Goal: Task Accomplishment & Management: Complete application form

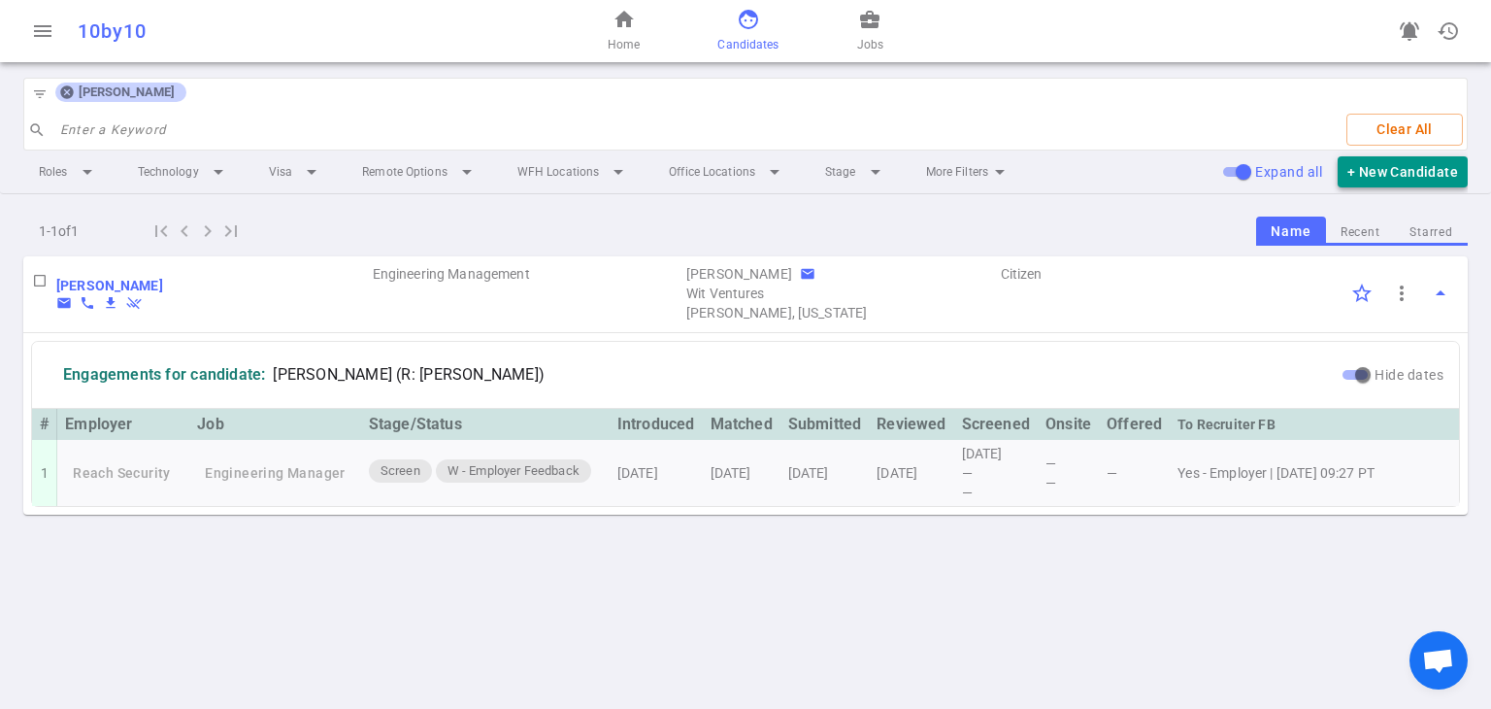
click at [739, 170] on button "+ New Candidate" at bounding box center [1403, 172] width 130 height 32
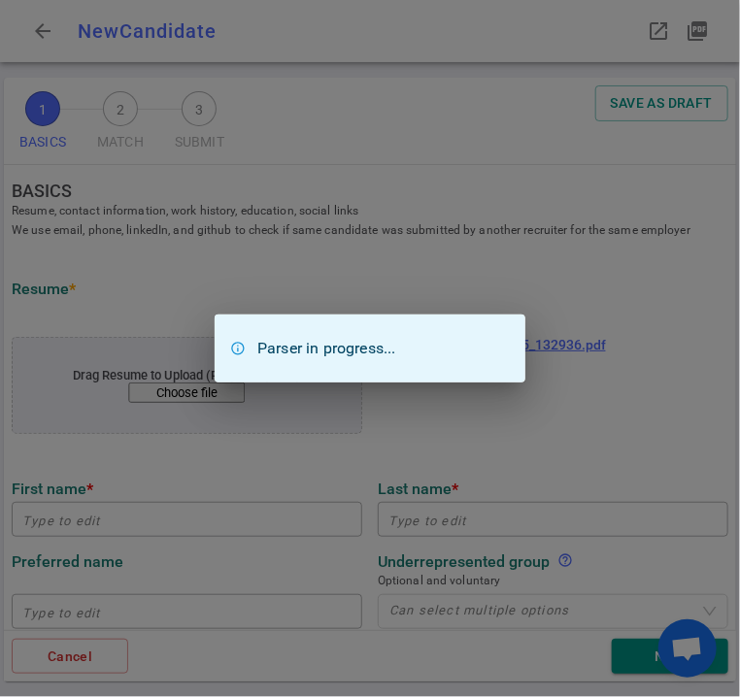
type input "[DEMOGRAPHIC_DATA]"
type input "[PERSON_NAME]"
type input "[EMAIL_ADDRESS][DOMAIN_NAME]"
type input "[PHONE_NUMBER]"
type input "Ebg Solutions"
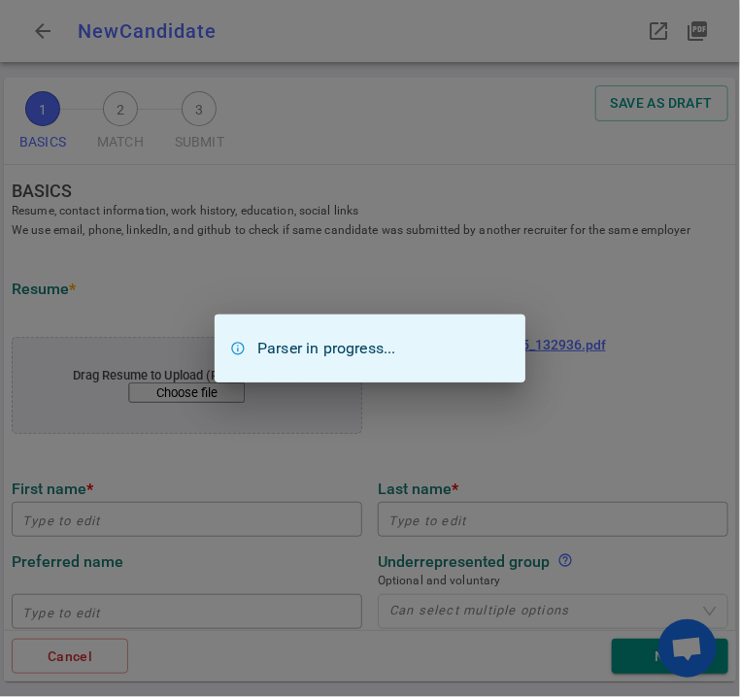
type textarea "Data Engineer - Data Science"
type input "5.8"
type input "Computer Science"
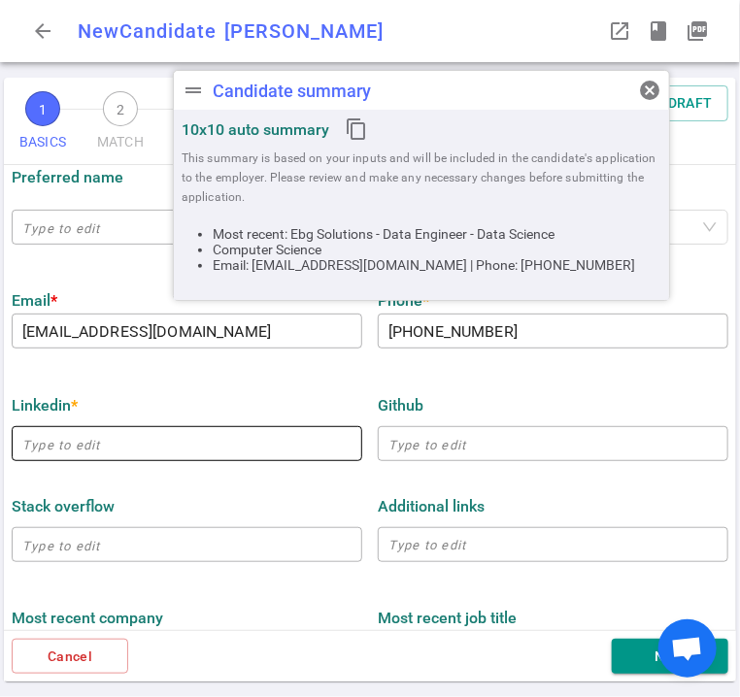
scroll to position [385, 0]
click at [198, 443] on input "text" at bounding box center [187, 442] width 350 height 31
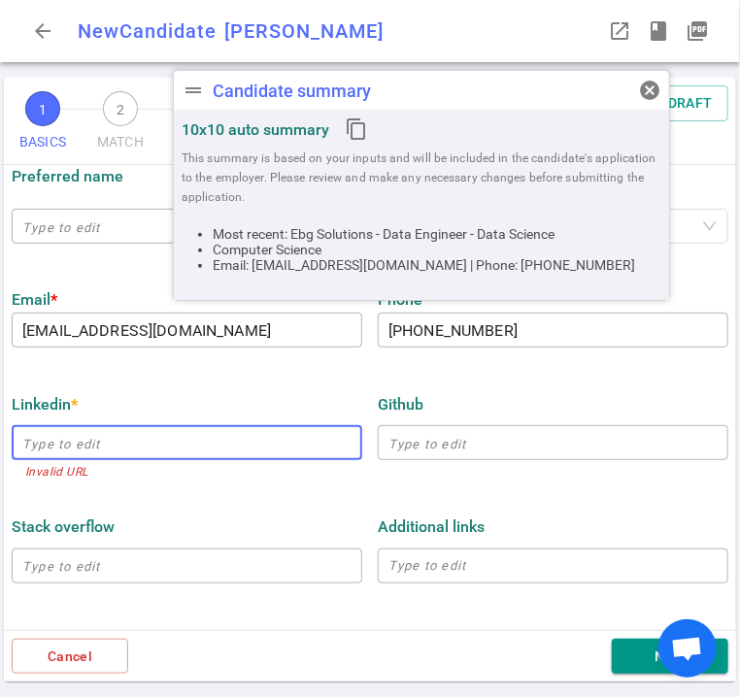
paste input "[URL][DOMAIN_NAME][PERSON_NAME]"
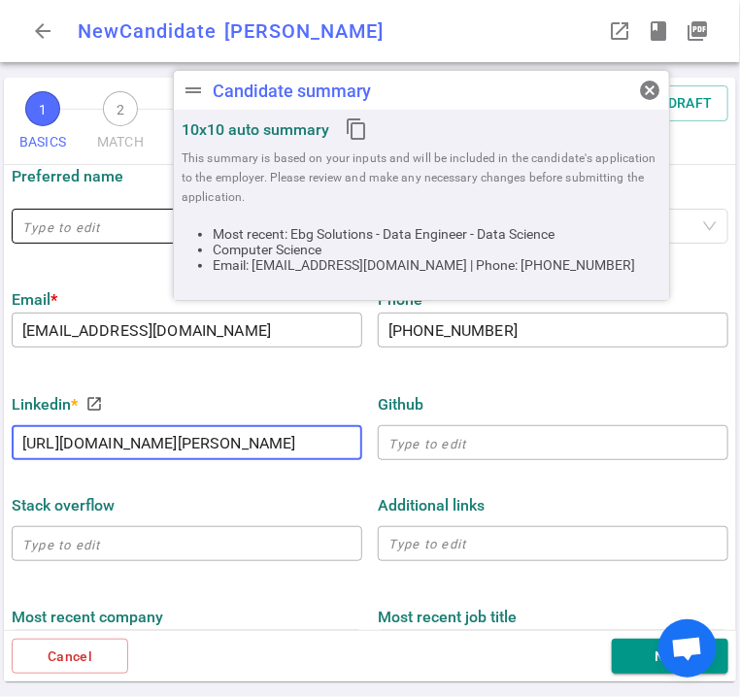
scroll to position [0, 146]
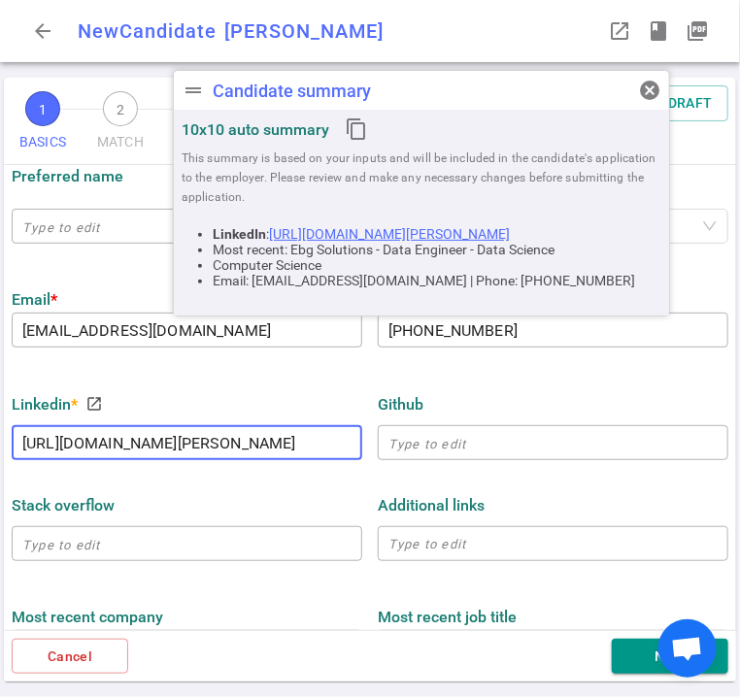
type input "[URL][DOMAIN_NAME][PERSON_NAME]"
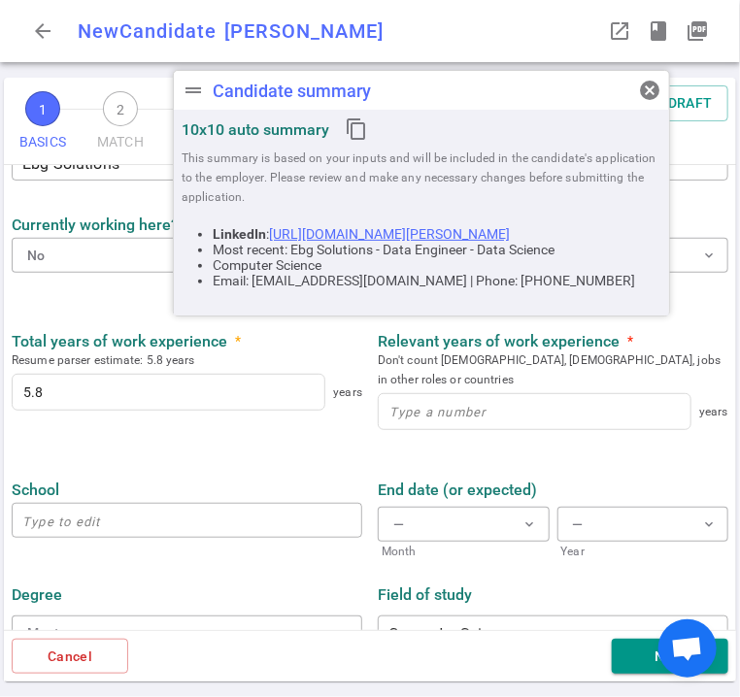
scroll to position [871, 0]
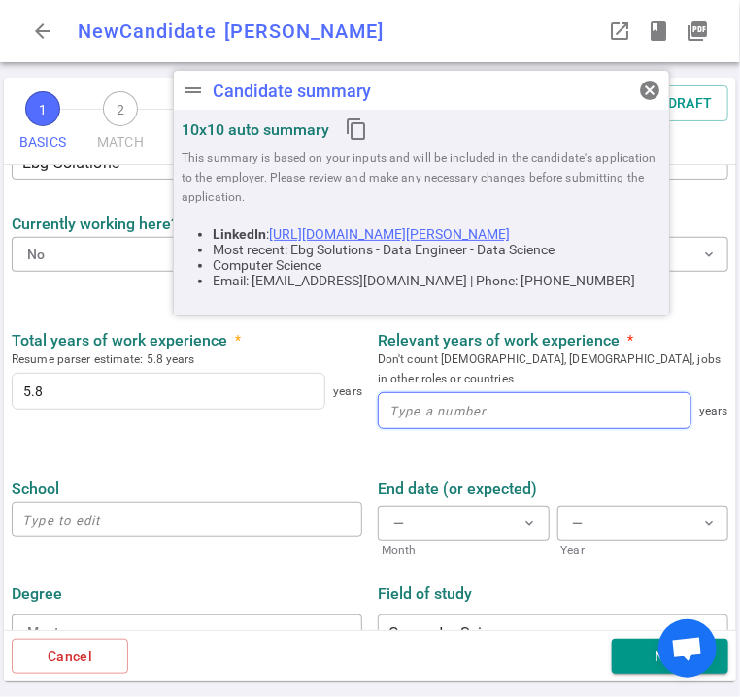
click at [462, 406] on input at bounding box center [535, 410] width 312 height 35
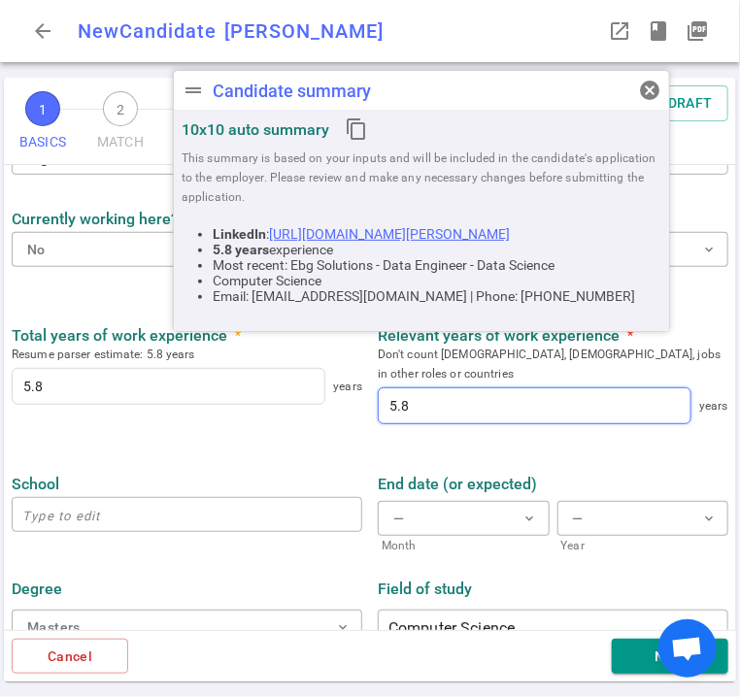
scroll to position [883, 0]
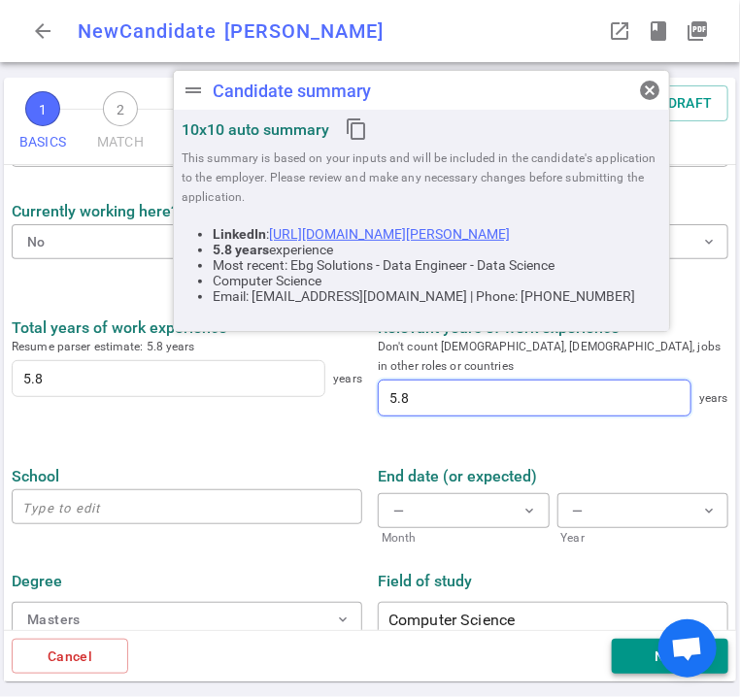
type input "5.8"
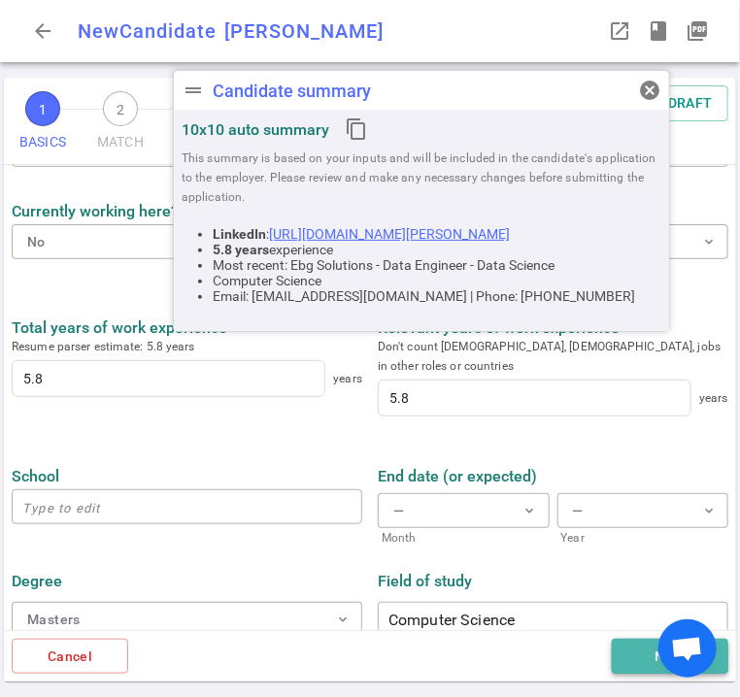
click at [617, 663] on button "Next" at bounding box center [670, 657] width 116 height 36
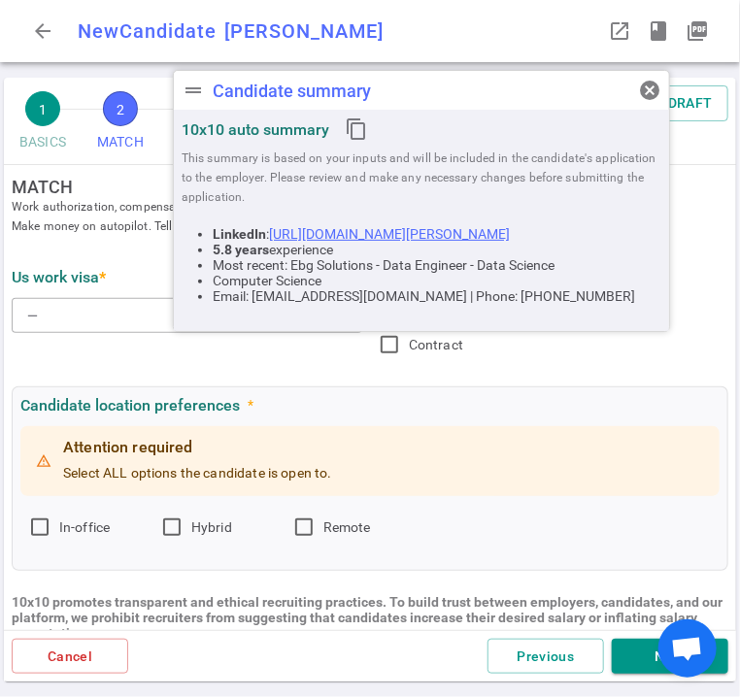
scroll to position [0, 0]
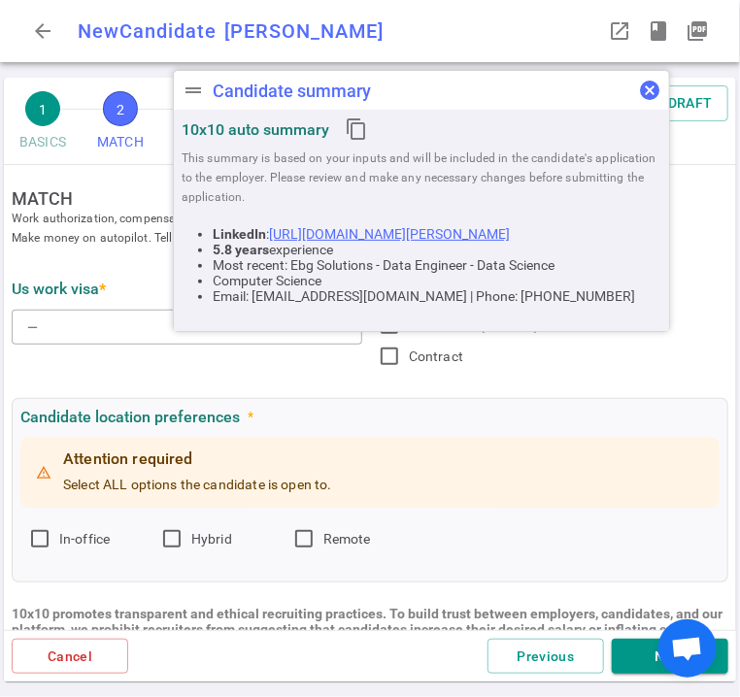
click at [648, 86] on span "cancel" at bounding box center [649, 90] width 23 height 23
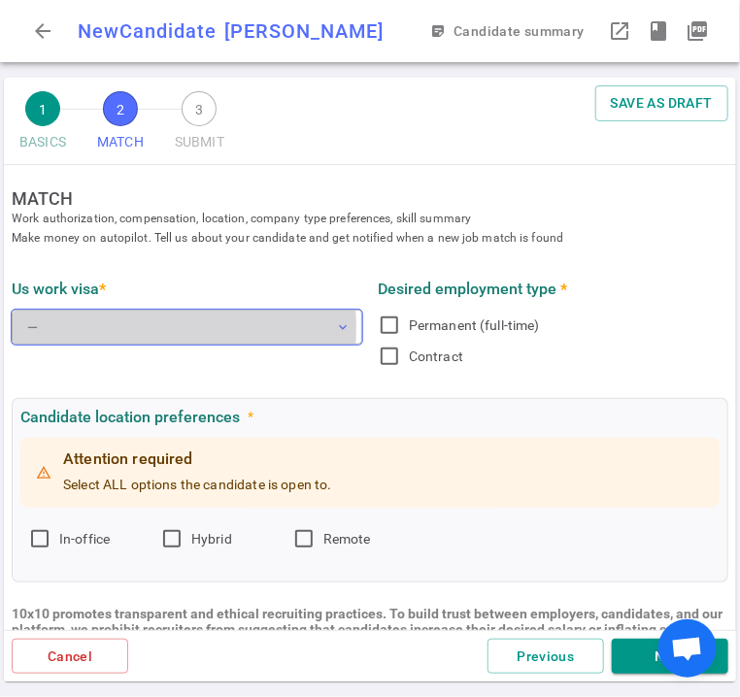
click at [121, 327] on button "— expand_more" at bounding box center [187, 327] width 350 height 35
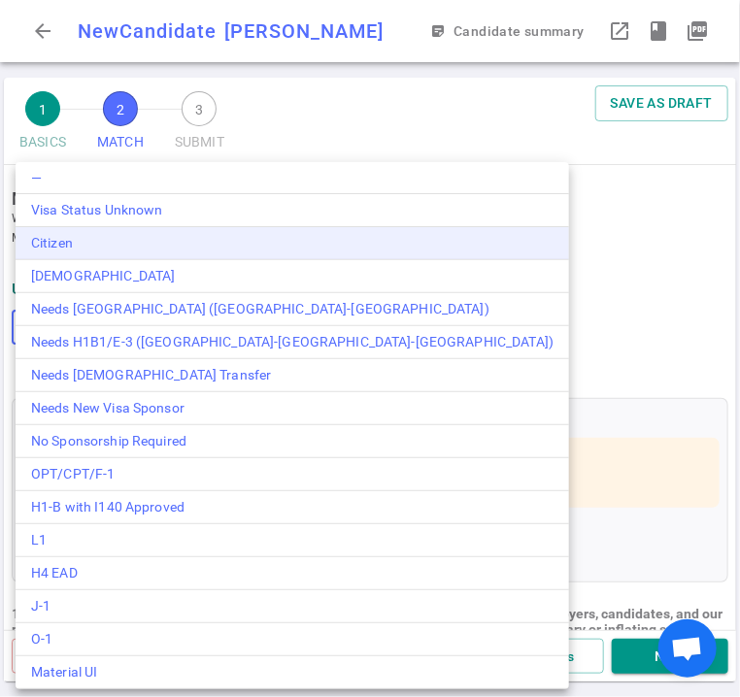
click at [109, 245] on div "Citizen" at bounding box center [292, 243] width 522 height 20
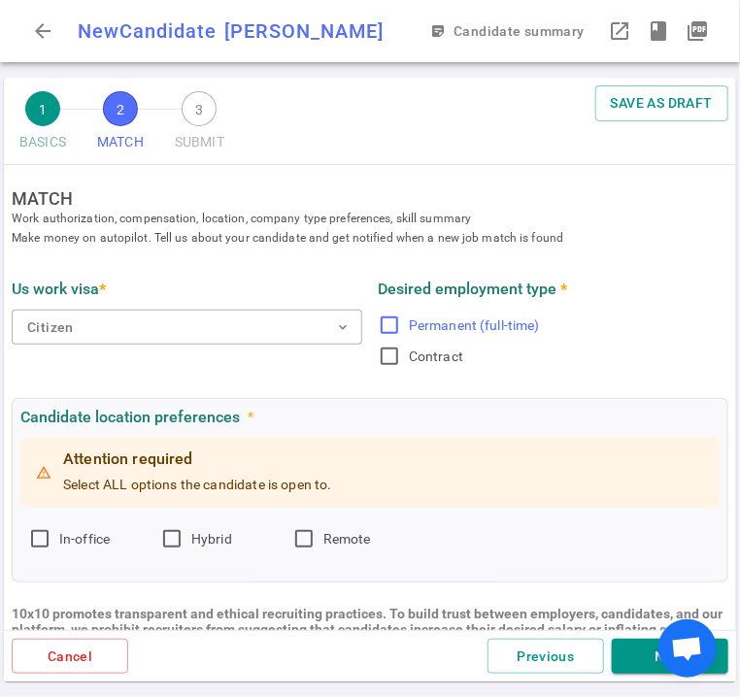
click at [378, 328] on input "Permanent (full-time)" at bounding box center [389, 325] width 23 height 23
checkbox input "true"
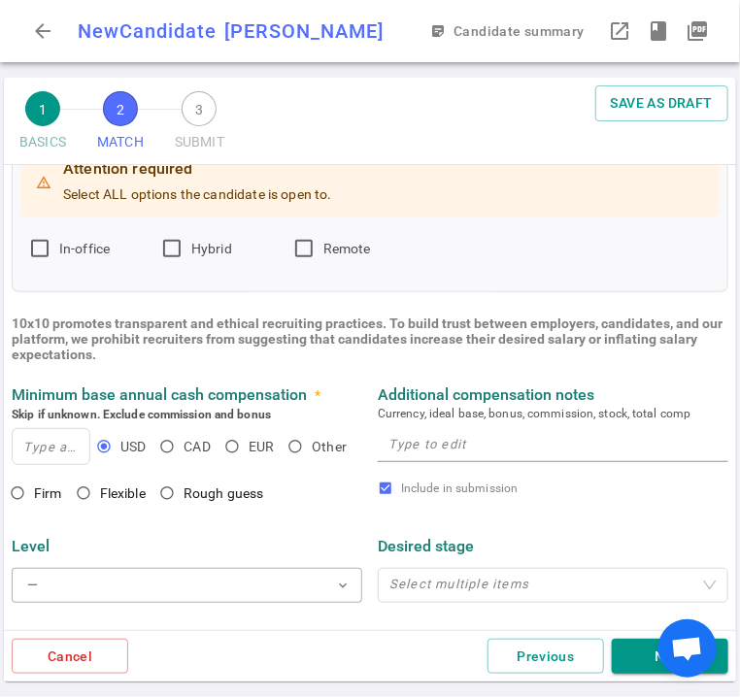
scroll to position [291, 0]
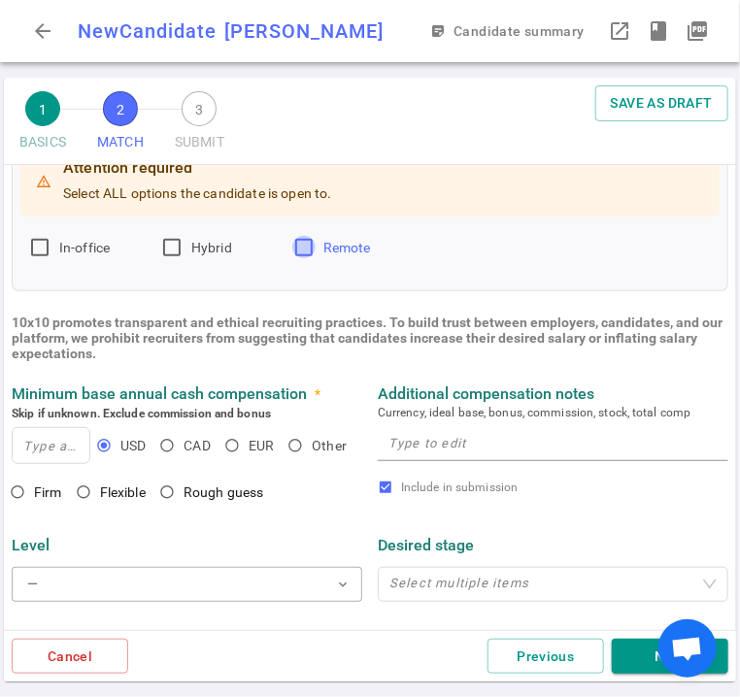
click at [302, 253] on input "Remote" at bounding box center [303, 247] width 23 height 23
checkbox input "true"
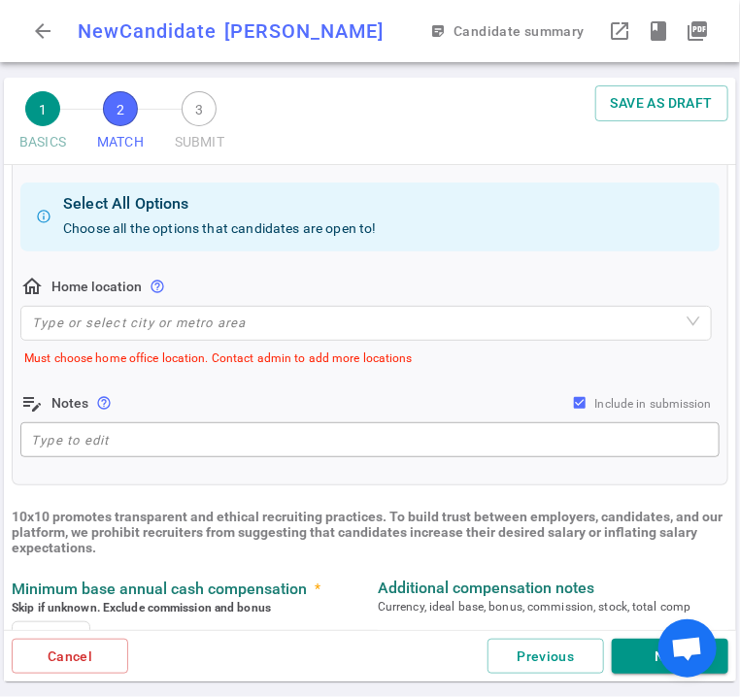
scroll to position [388, 0]
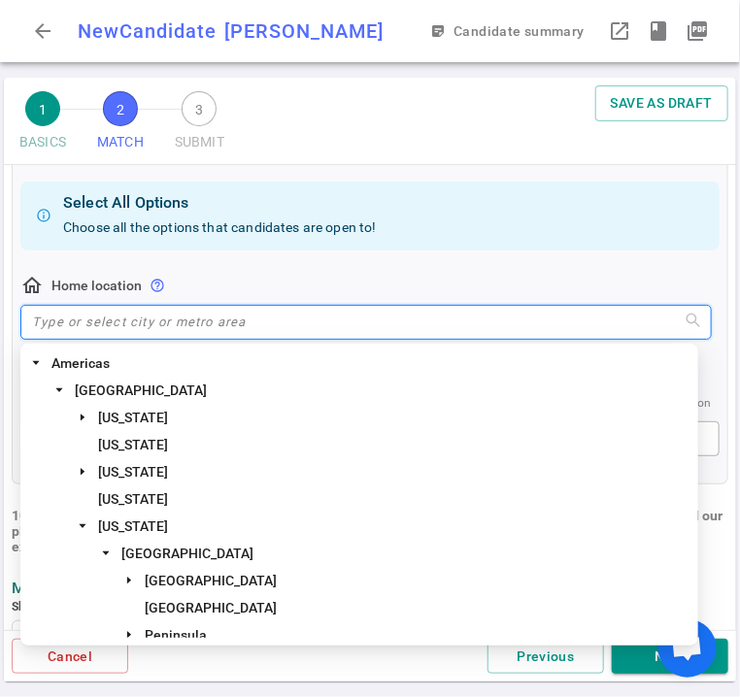
click at [128, 333] on input "search" at bounding box center [366, 322] width 668 height 33
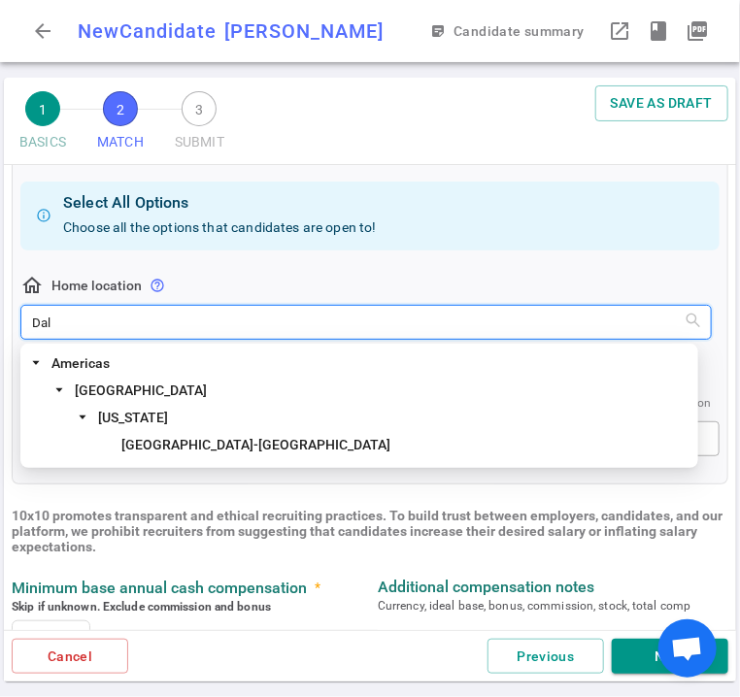
type input "Dall"
click at [221, 449] on span "[GEOGRAPHIC_DATA]-[GEOGRAPHIC_DATA]" at bounding box center [255, 445] width 269 height 16
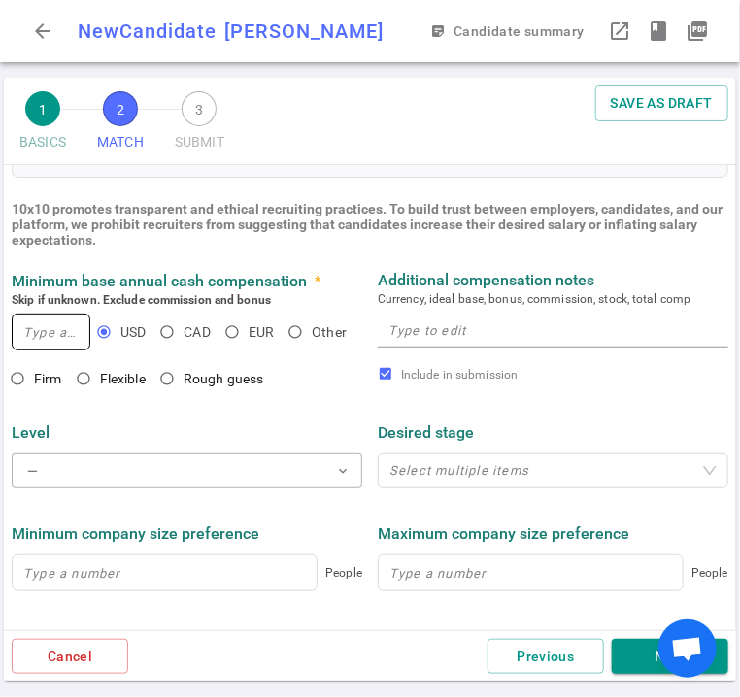
scroll to position [677, 0]
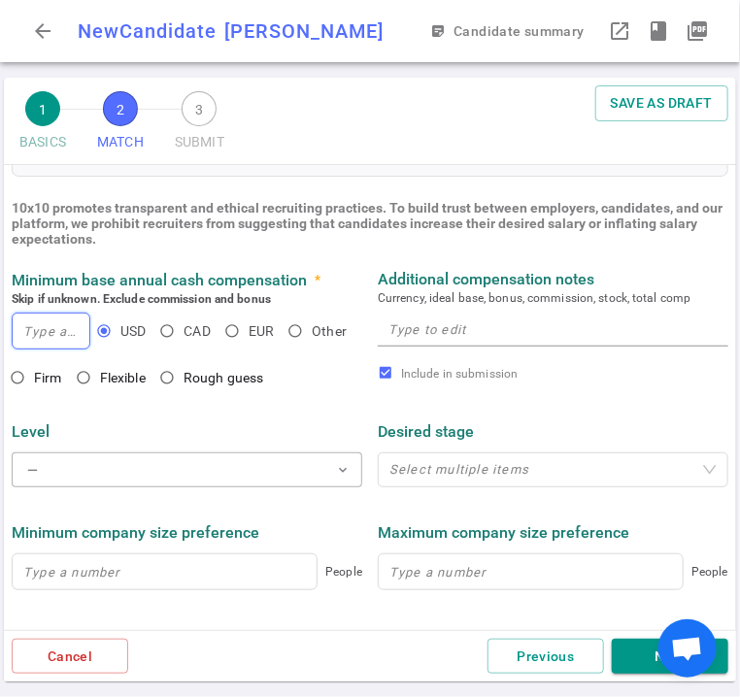
click at [55, 337] on input at bounding box center [51, 331] width 77 height 35
type input "160,000"
click at [16, 381] on input "Firm" at bounding box center [17, 377] width 33 height 33
radio input "true"
click at [416, 343] on div "x" at bounding box center [553, 329] width 350 height 35
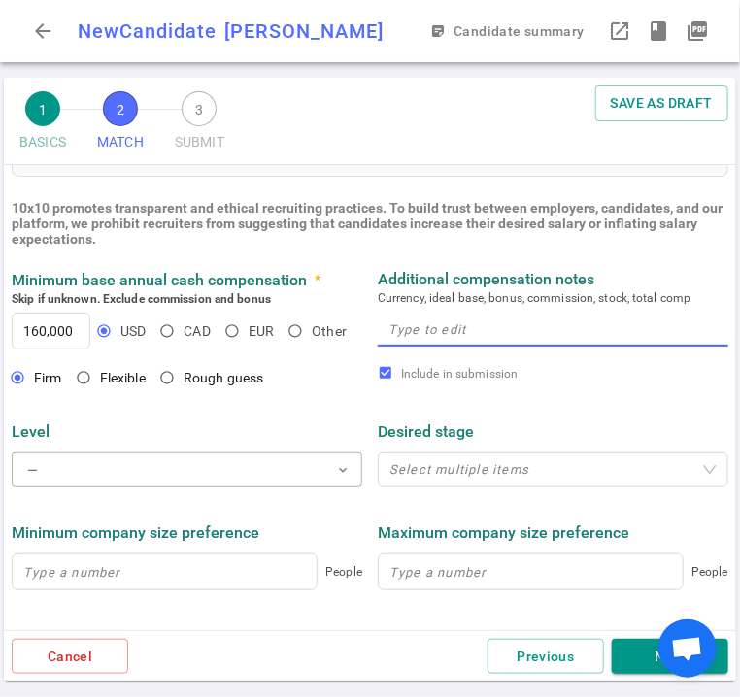
paste textarea "160K+ base"
click at [388, 335] on textarea "160K+ base" at bounding box center [552, 329] width 329 height 22
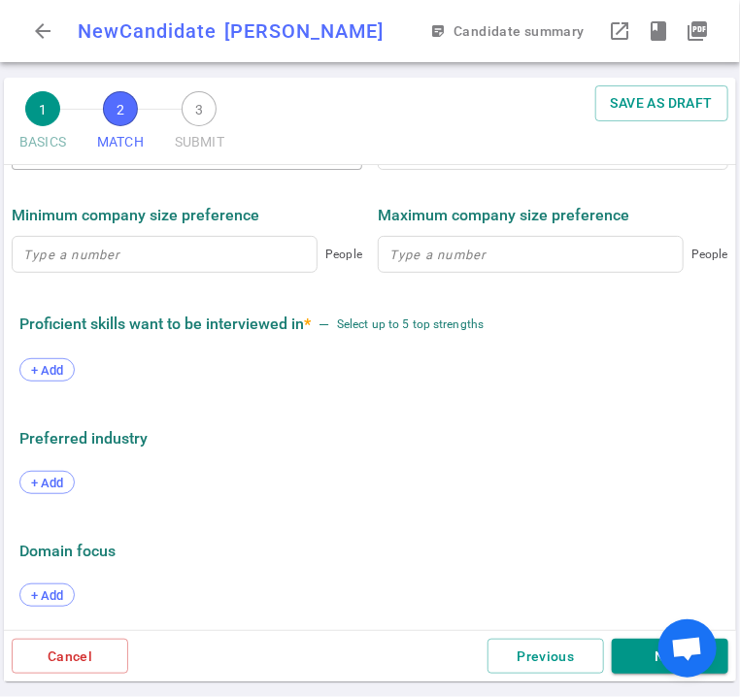
scroll to position [995, 0]
type textarea "$160K+ base"
click at [54, 366] on span "+ Add" at bounding box center [47, 370] width 46 height 15
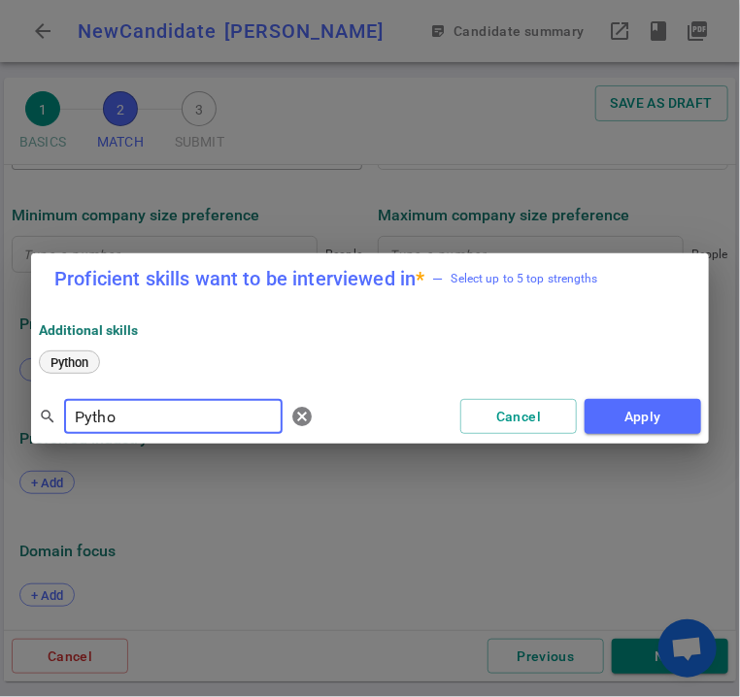
click at [83, 362] on span "Python" at bounding box center [69, 362] width 51 height 15
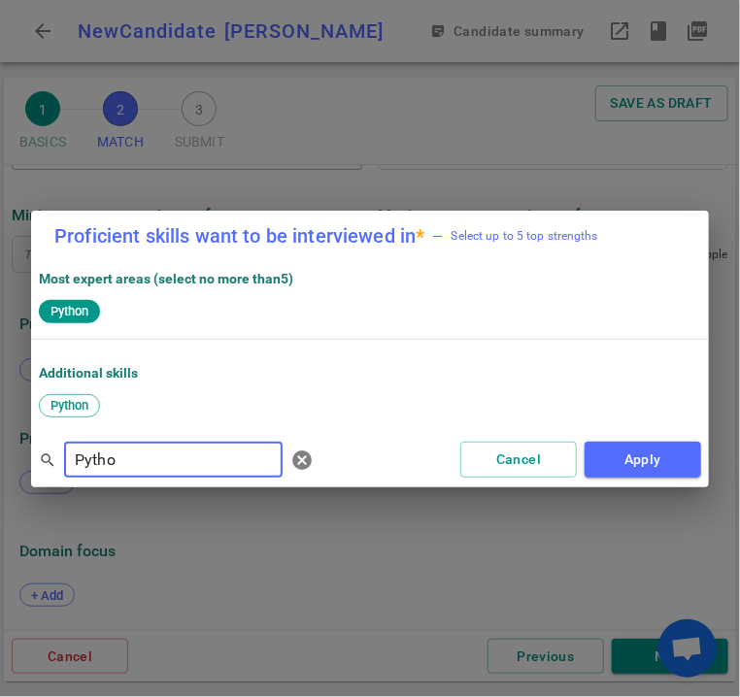
drag, startPoint x: 129, startPoint y: 461, endPoint x: 101, endPoint y: 477, distance: 32.1
click at [71, 474] on input "Pytho" at bounding box center [173, 460] width 218 height 31
click at [71, 409] on span "Airflow" at bounding box center [71, 405] width 54 height 15
drag, startPoint x: 128, startPoint y: 465, endPoint x: 71, endPoint y: 465, distance: 57.3
click at [71, 465] on input "Airl" at bounding box center [173, 460] width 218 height 31
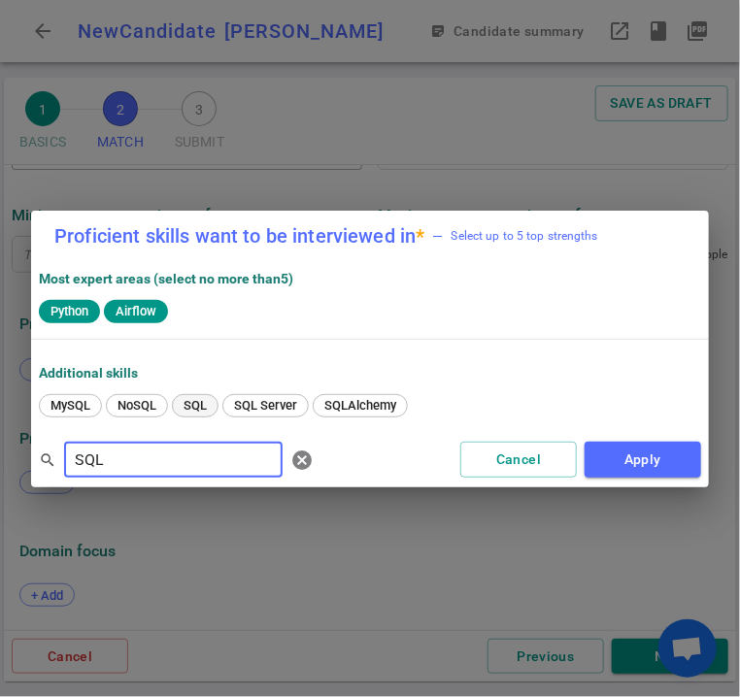
click at [190, 404] on span "SQL" at bounding box center [195, 405] width 37 height 15
drag, startPoint x: 124, startPoint y: 463, endPoint x: 62, endPoint y: 462, distance: 62.1
click at [62, 462] on div "search SQL ​ cancel" at bounding box center [180, 460] width 282 height 39
click at [64, 401] on span "AWS" at bounding box center [64, 405] width 41 height 15
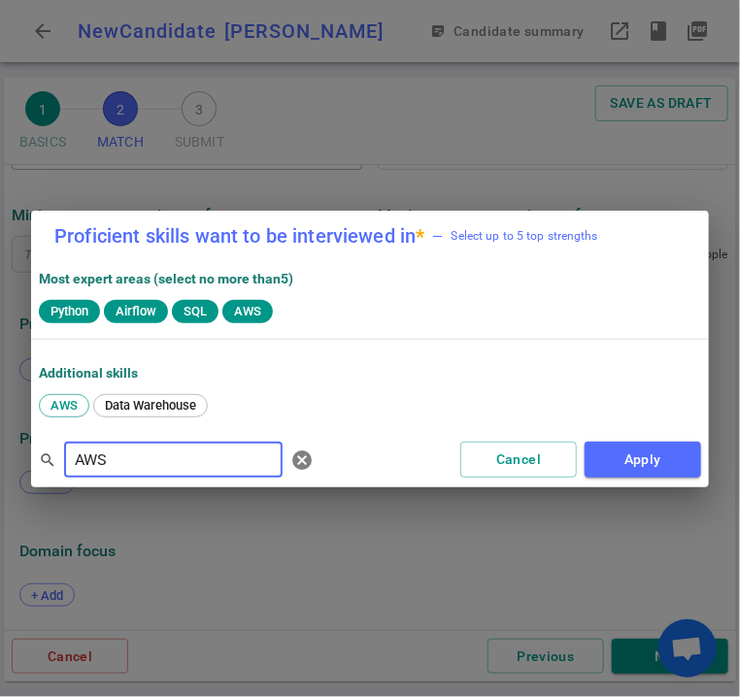
drag, startPoint x: 102, startPoint y: 455, endPoint x: 58, endPoint y: 462, distance: 44.2
click at [58, 462] on div "search AWS ​ cancel" at bounding box center [180, 460] width 282 height 39
type input "SNowflake"
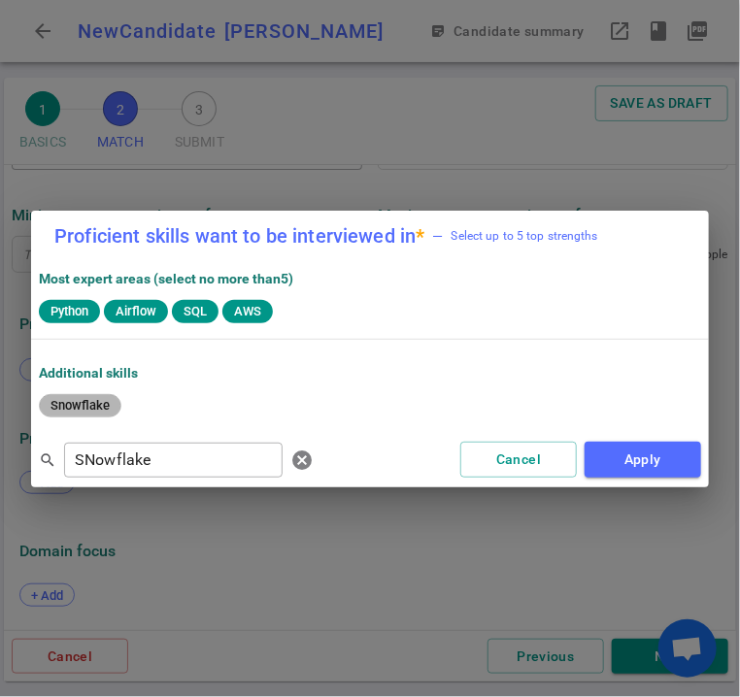
click at [79, 405] on span "Snowflake" at bounding box center [80, 405] width 73 height 15
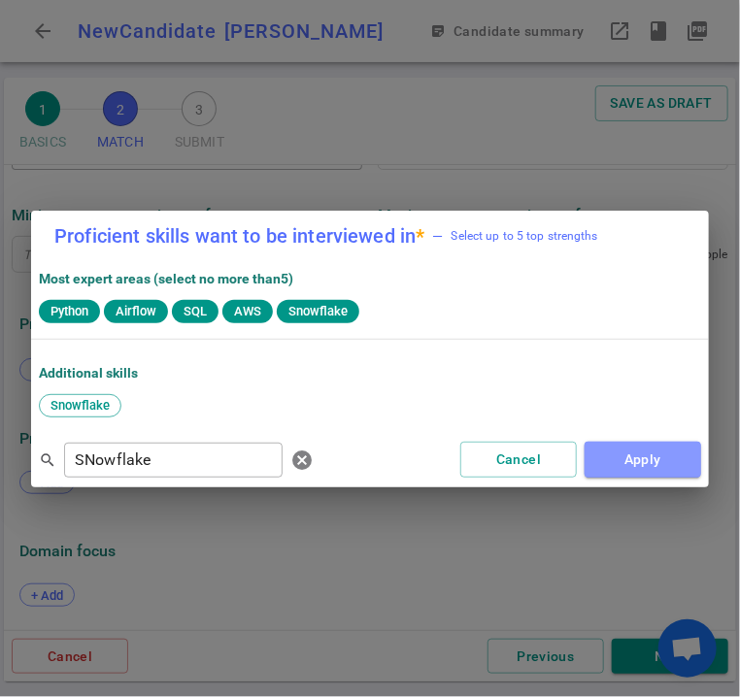
drag, startPoint x: 652, startPoint y: 462, endPoint x: 639, endPoint y: 466, distance: 14.1
click at [652, 463] on button "Apply" at bounding box center [642, 460] width 116 height 36
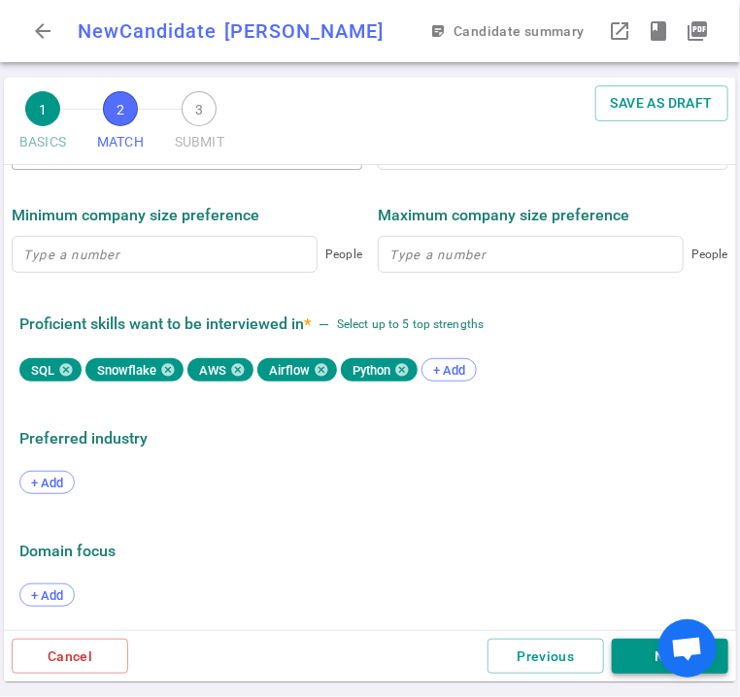
click at [628, 658] on button "Next" at bounding box center [670, 657] width 116 height 36
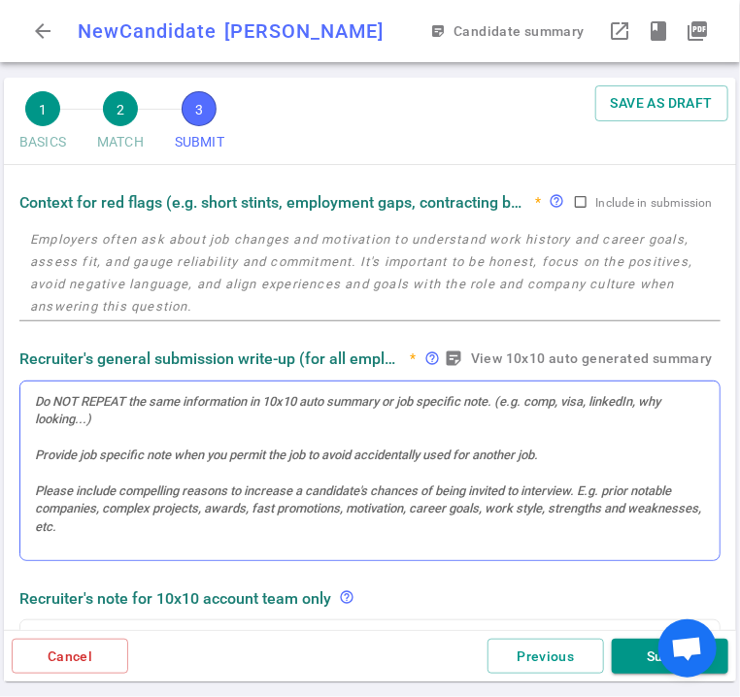
scroll to position [194, 0]
click at [131, 424] on div at bounding box center [369, 470] width 699 height 180
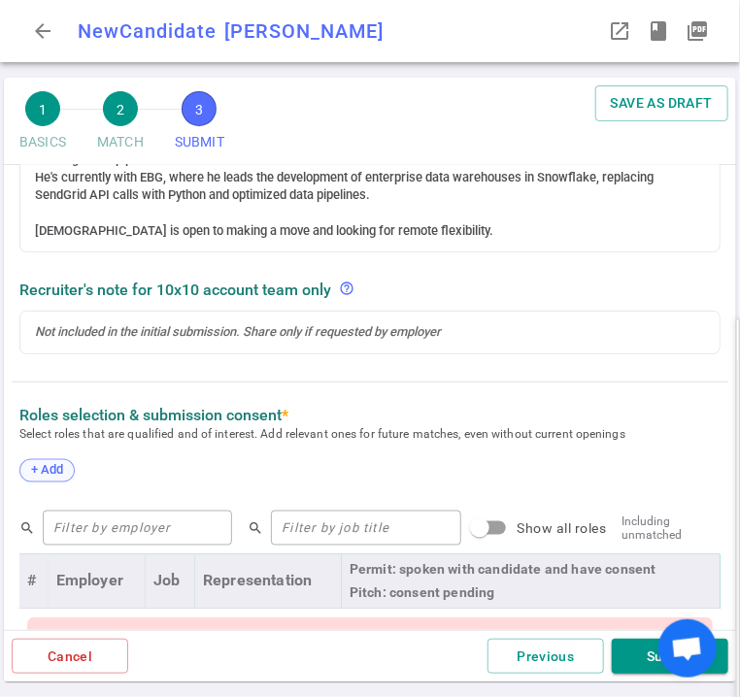
scroll to position [619, 0]
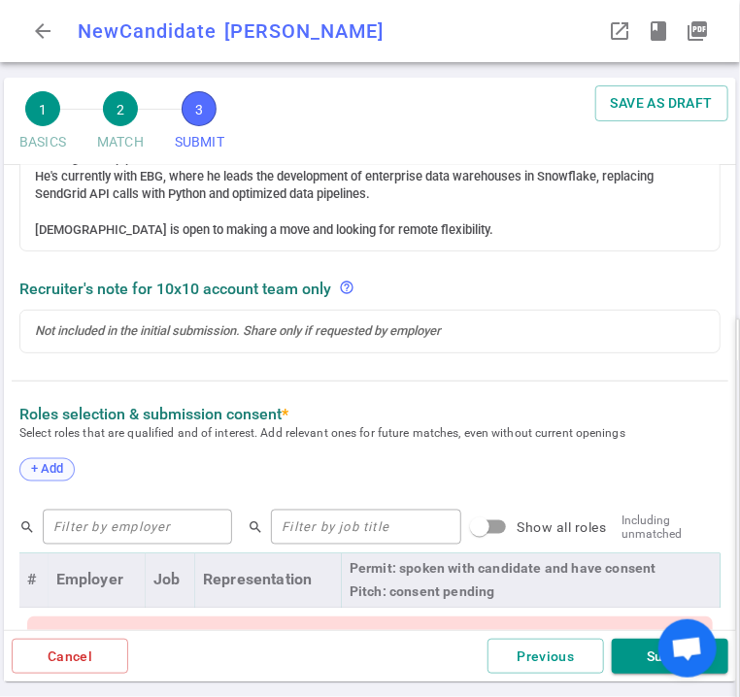
click at [65, 469] on span "+ Add" at bounding box center [47, 469] width 46 height 15
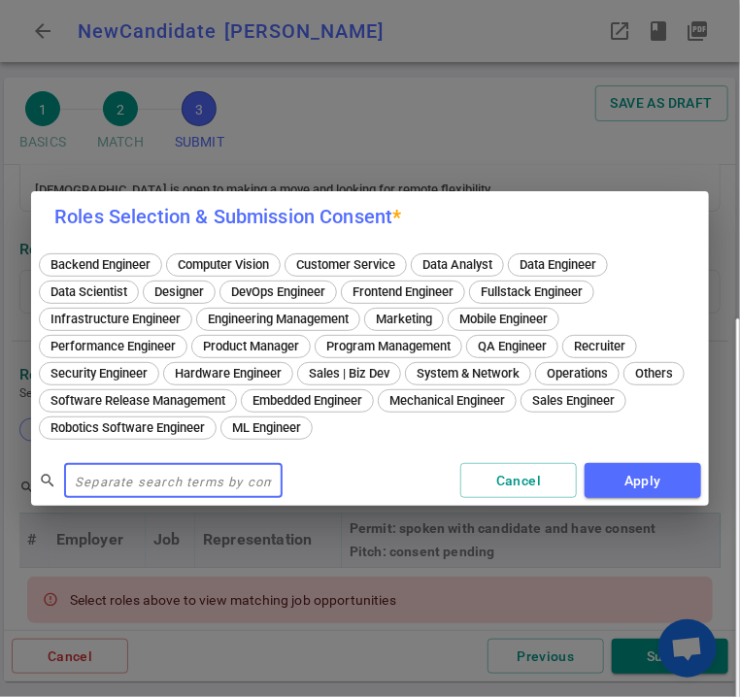
scroll to position [579, 0]
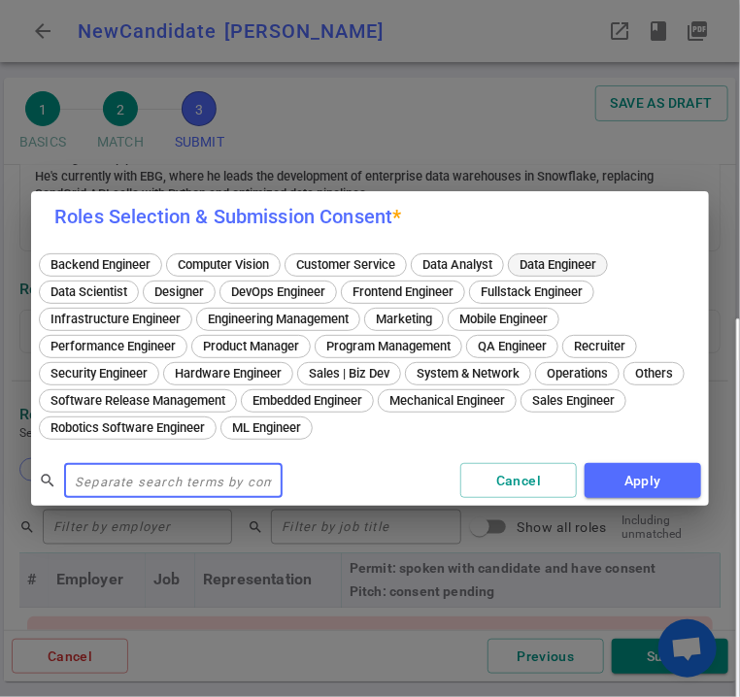
click at [540, 263] on span "Data Engineer" at bounding box center [557, 264] width 90 height 15
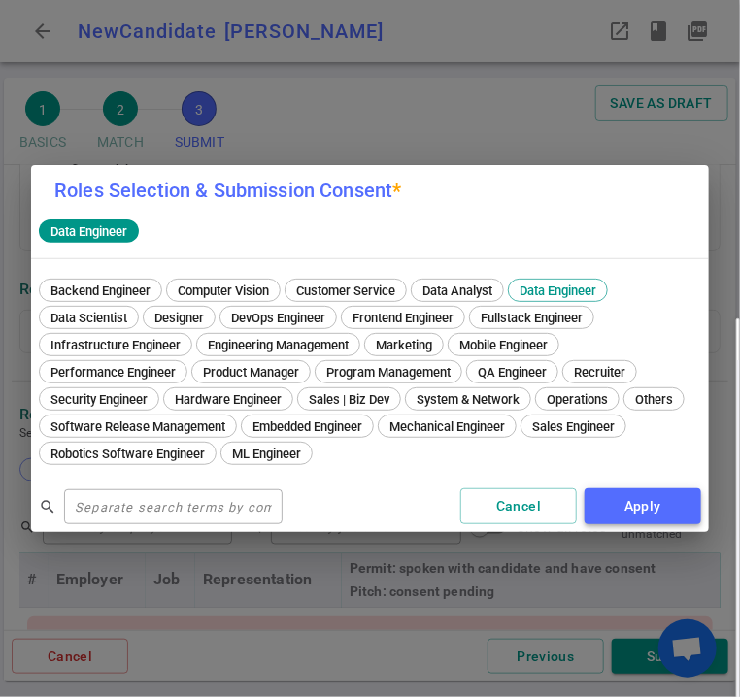
click at [647, 508] on button "Apply" at bounding box center [642, 506] width 116 height 36
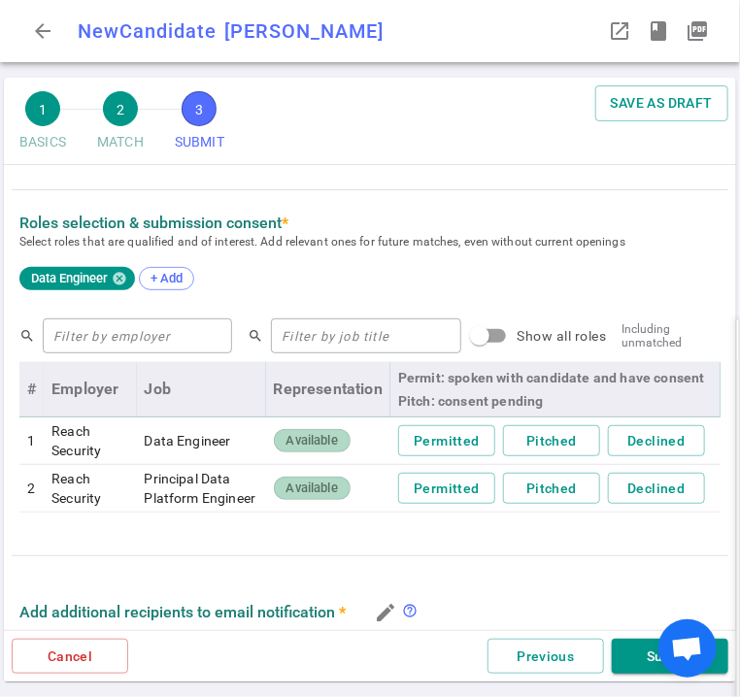
scroll to position [773, 0]
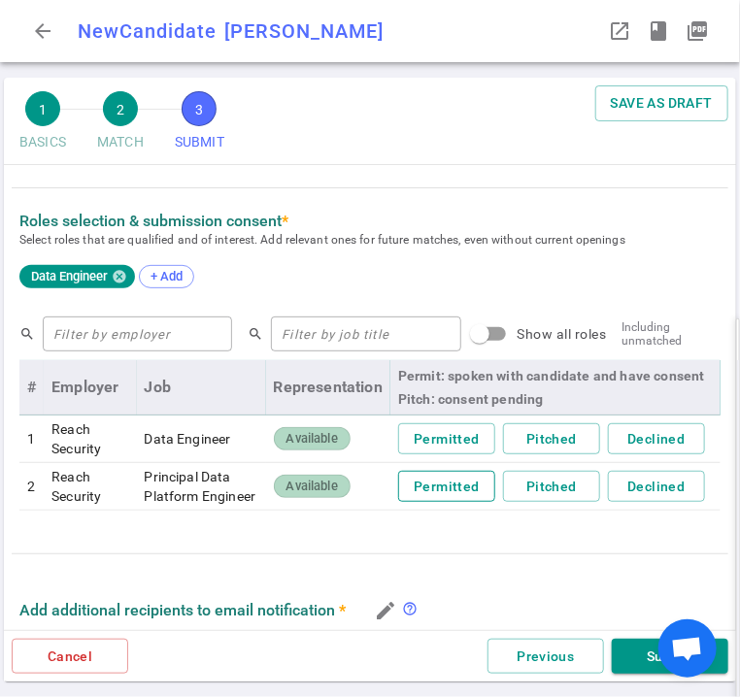
click at [448, 435] on button "Permitted" at bounding box center [446, 439] width 97 height 32
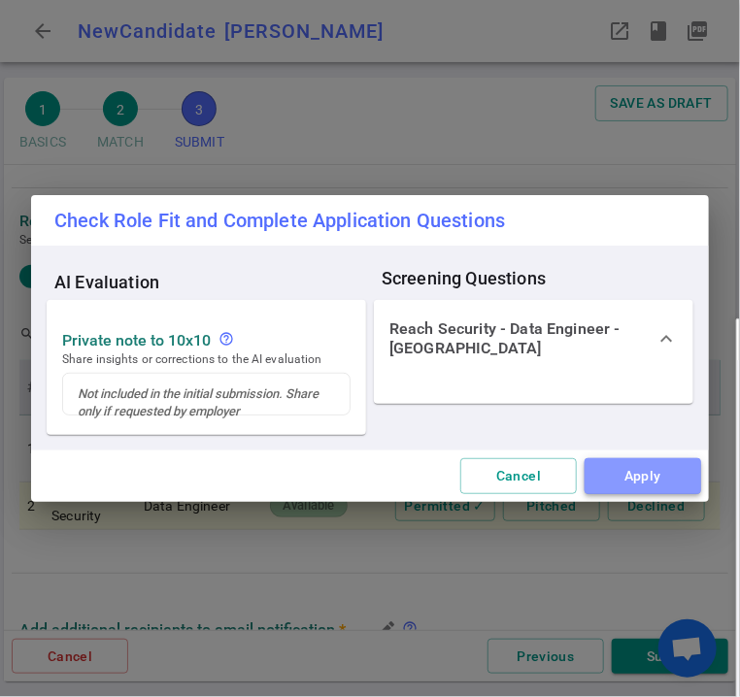
click at [660, 469] on button "Apply" at bounding box center [642, 476] width 116 height 36
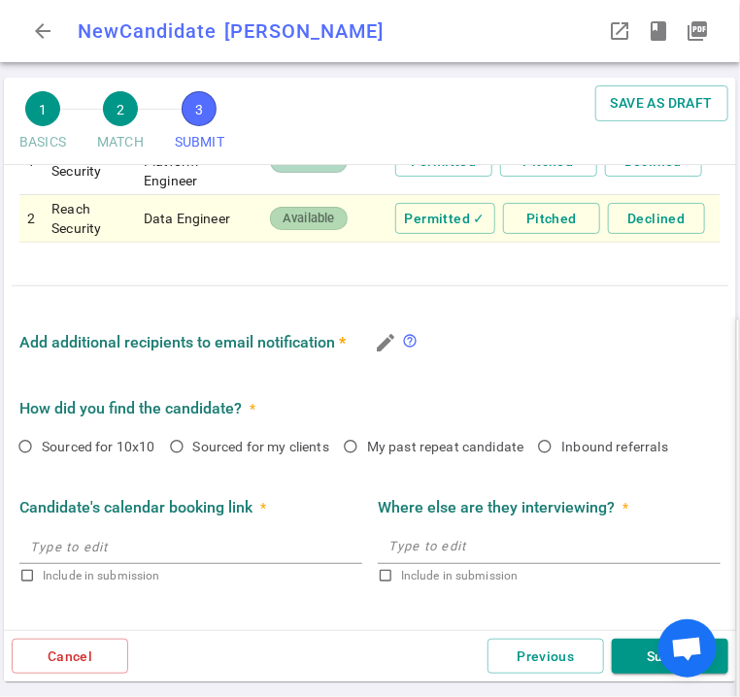
scroll to position [1062, 0]
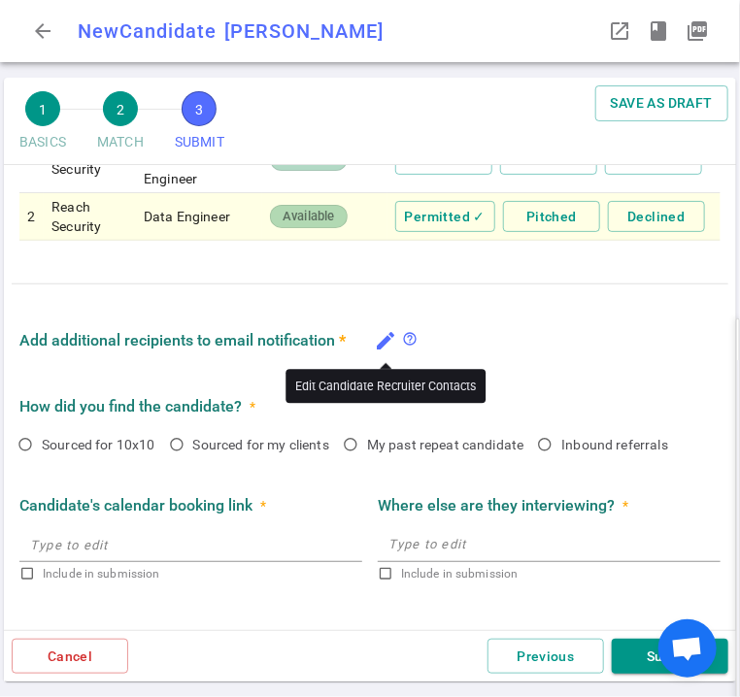
click at [385, 339] on icon "edit" at bounding box center [385, 340] width 23 height 23
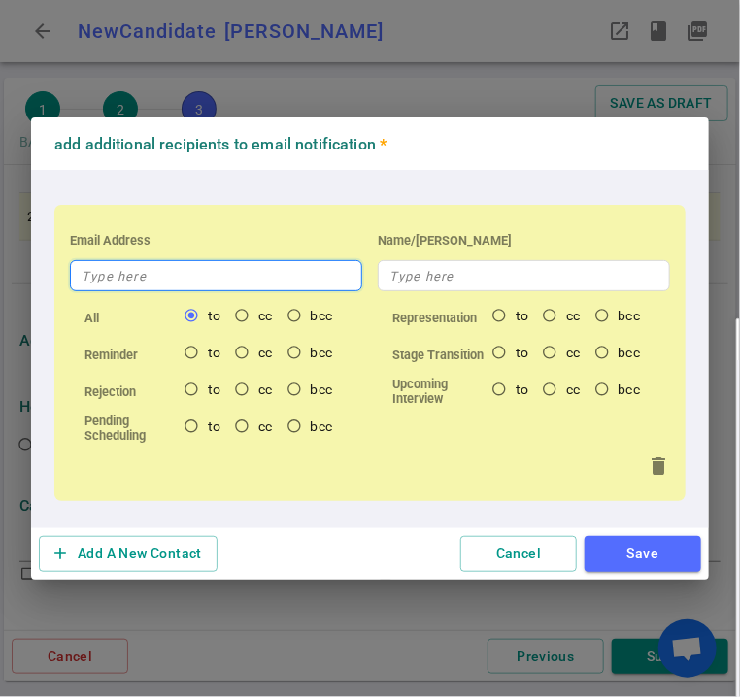
click at [186, 281] on input "text" at bounding box center [216, 275] width 292 height 31
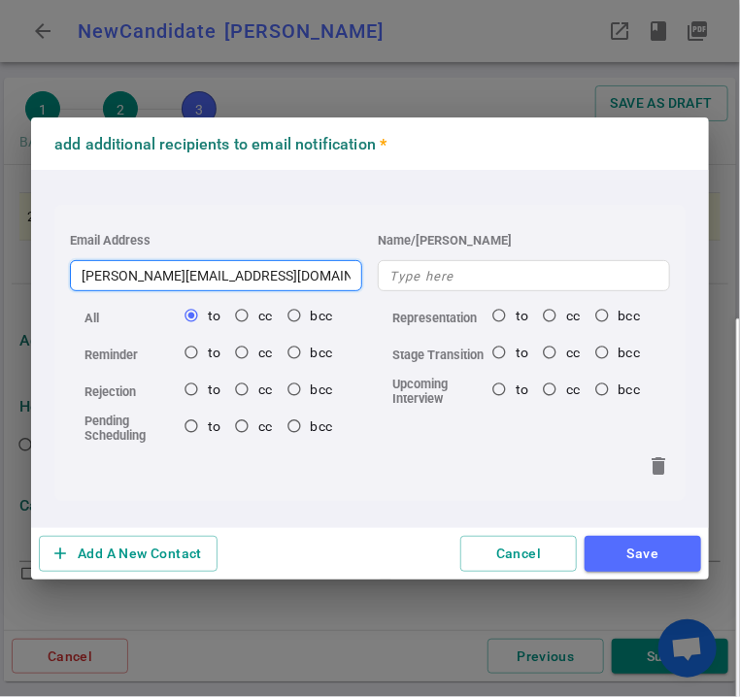
type input "[PERSON_NAME][EMAIL_ADDRESS][DOMAIN_NAME]"
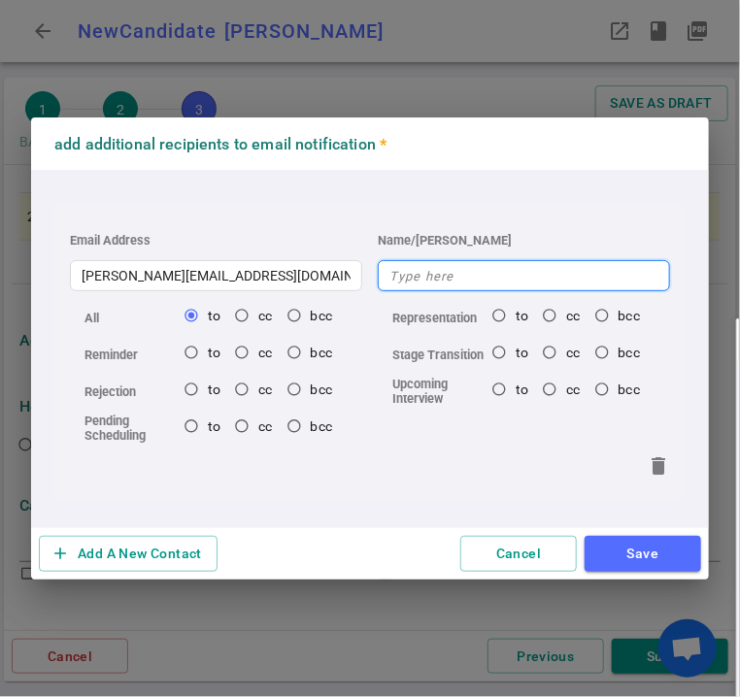
click at [469, 280] on input "text" at bounding box center [524, 275] width 292 height 31
type input "a"
type input "[PERSON_NAME]"
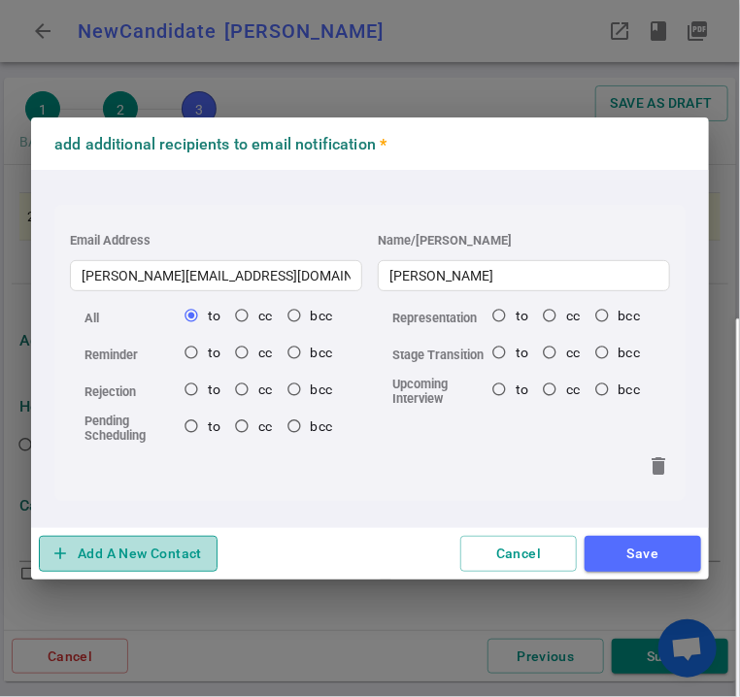
click at [186, 556] on button "add Add A New Contact" at bounding box center [128, 554] width 179 height 36
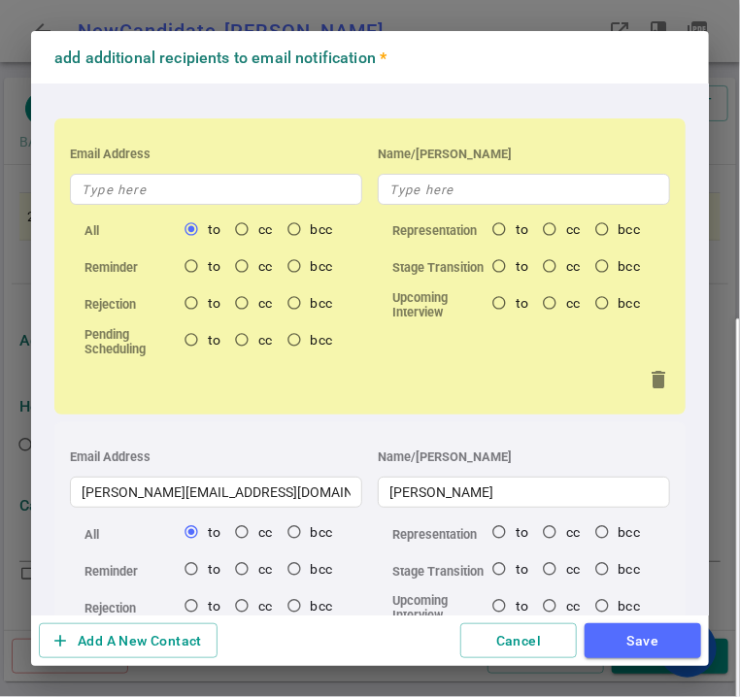
click at [135, 204] on div "Email Address Name/Alias All to cc bcc Representation to cc bcc Reminder to cc …" at bounding box center [369, 266] width 631 height 296
click at [157, 184] on input "text" at bounding box center [216, 189] width 292 height 31
type input "v"
radio input "true"
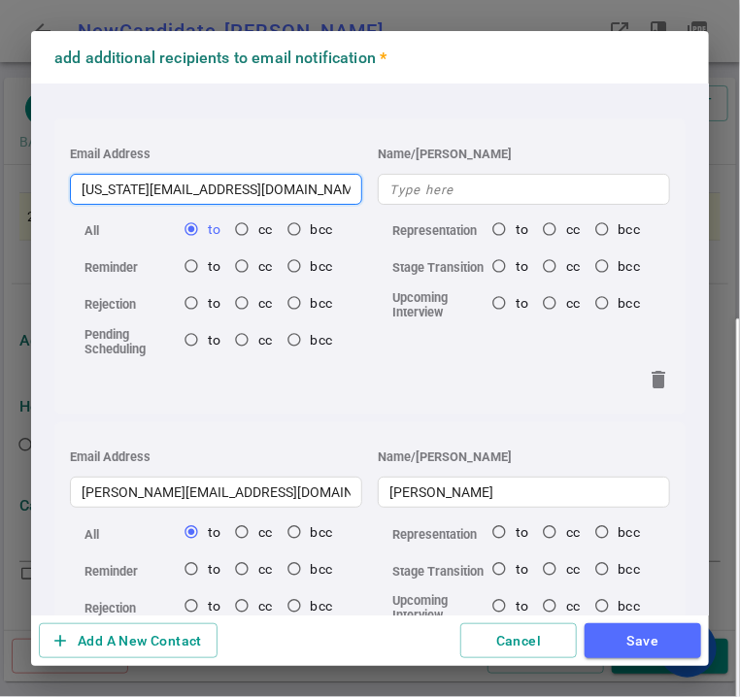
type input "[US_STATE][EMAIL_ADDRESS][DOMAIN_NAME]"
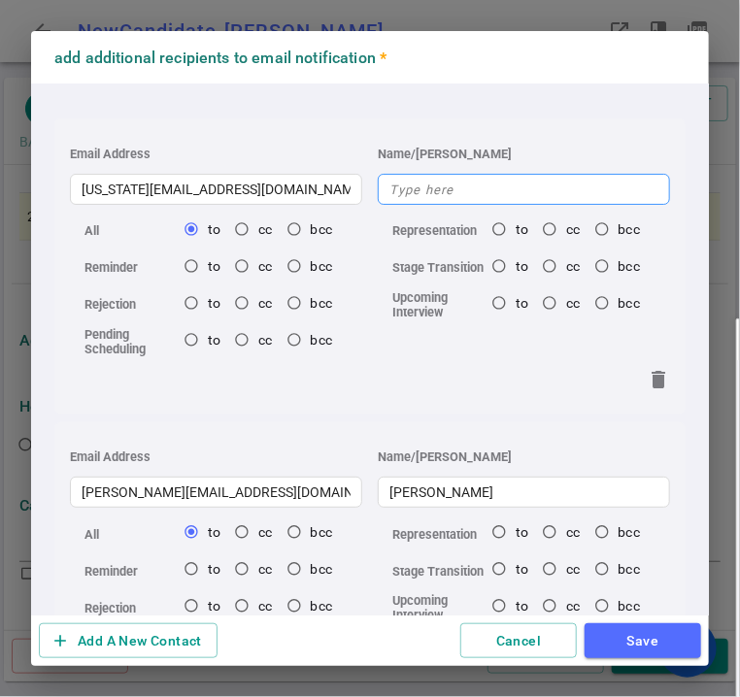
radio input "true"
click at [423, 194] on input "text" at bounding box center [524, 189] width 292 height 31
type input "V"
radio input "true"
type input "[US_STATE]"
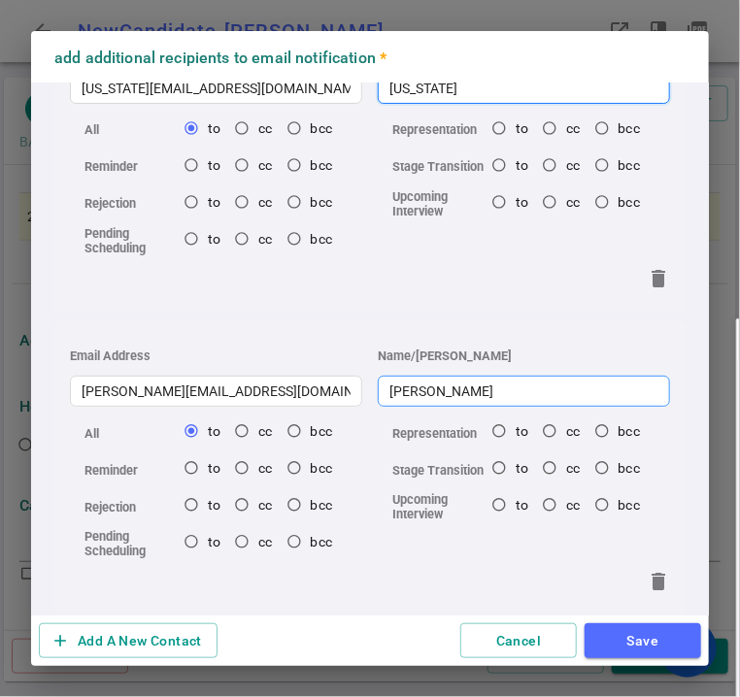
scroll to position [128, 0]
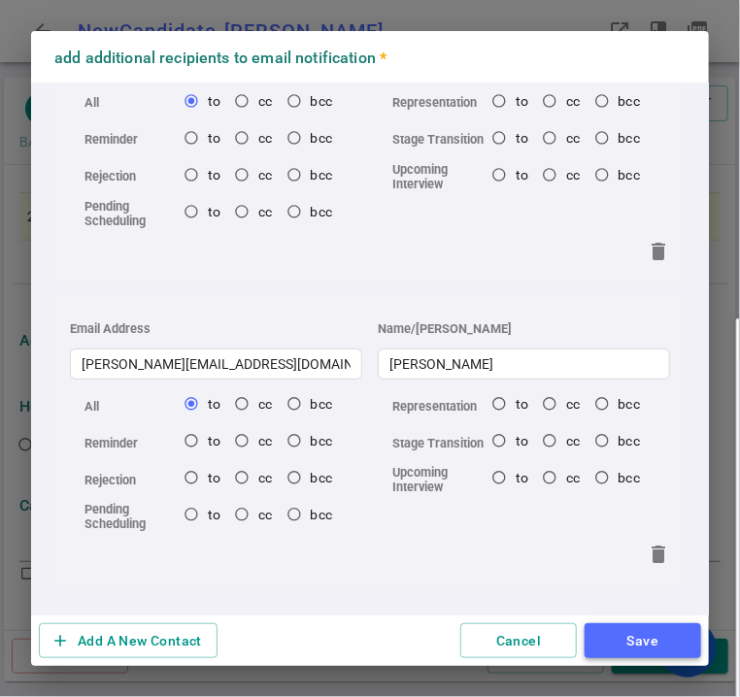
radio input "true"
click at [637, 638] on button "Save" at bounding box center [642, 641] width 116 height 36
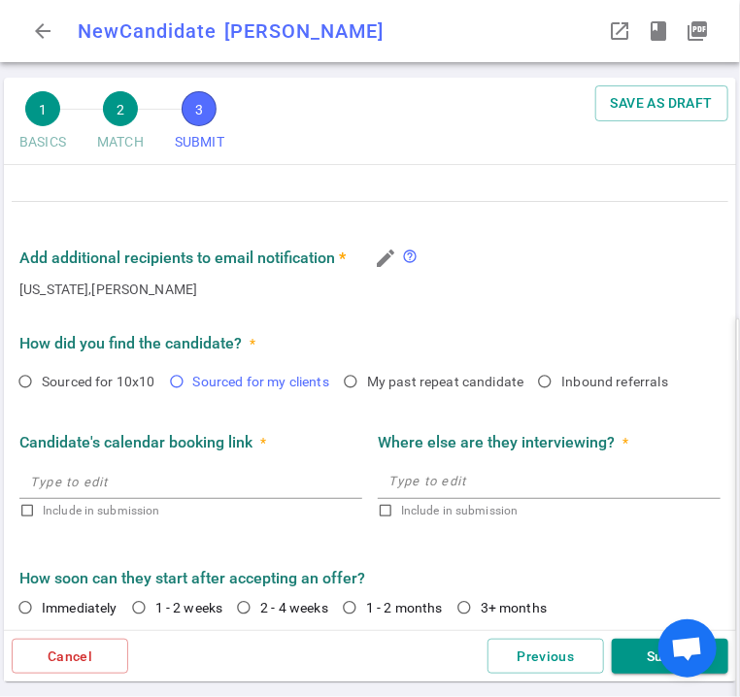
scroll to position [1149, 0]
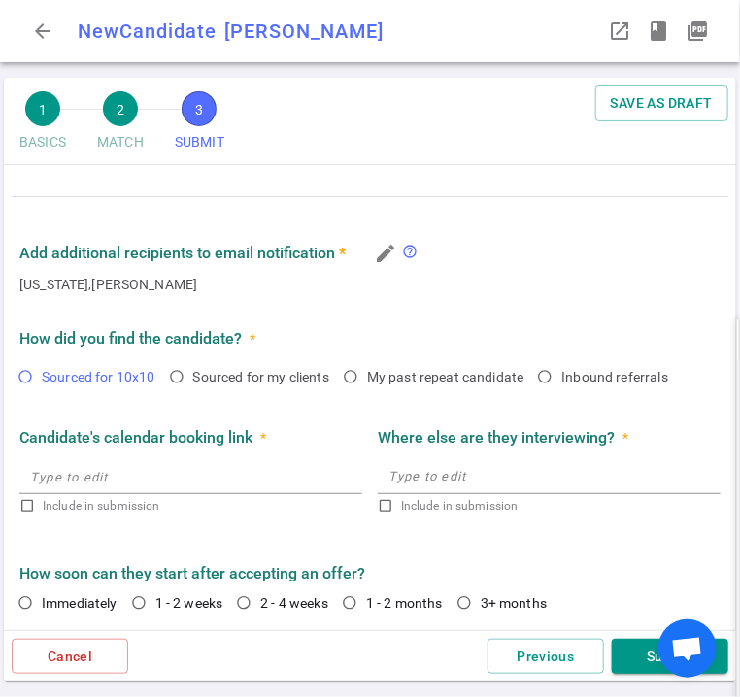
click at [23, 378] on input "Sourced for 10x10" at bounding box center [25, 376] width 33 height 33
radio input "true"
click at [248, 596] on input "2 - 4 weeks" at bounding box center [243, 602] width 33 height 33
radio input "true"
click at [638, 653] on button "Submit" at bounding box center [670, 657] width 116 height 36
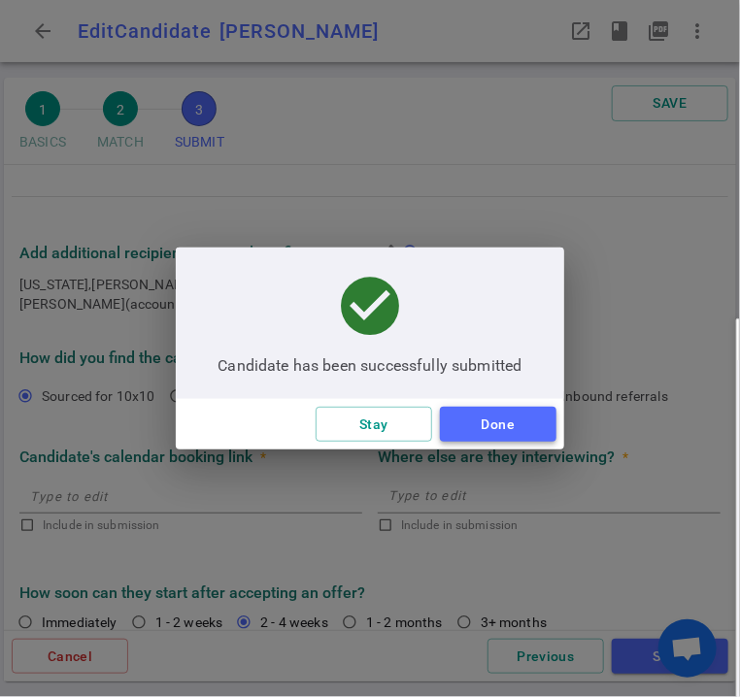
click at [466, 416] on button "Done" at bounding box center [498, 425] width 116 height 36
